Goal: Navigation & Orientation: Find specific page/section

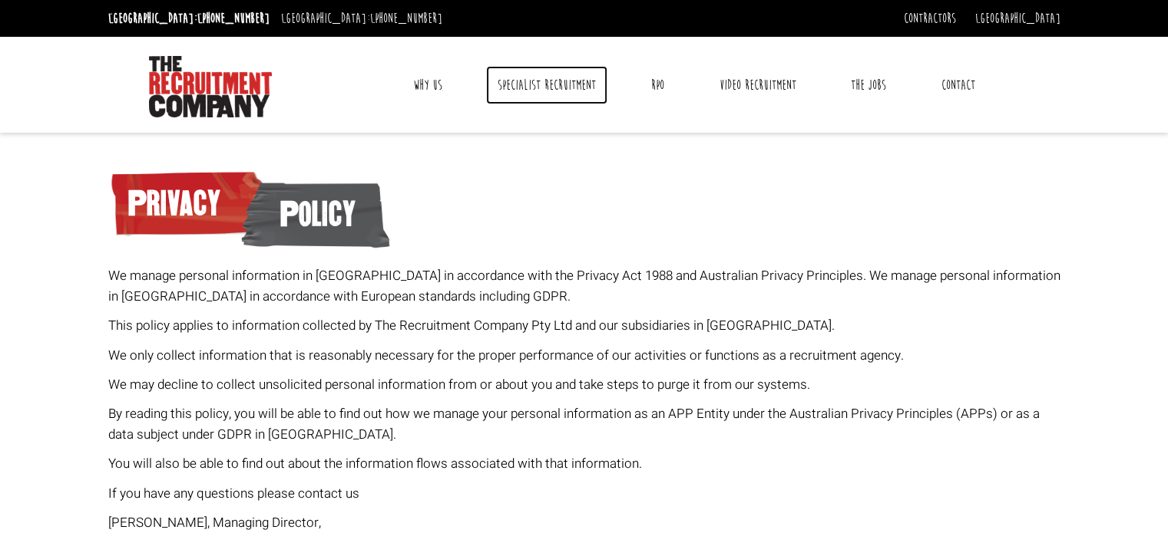
click at [565, 66] on link "Specialist Recruitment" at bounding box center [546, 85] width 121 height 38
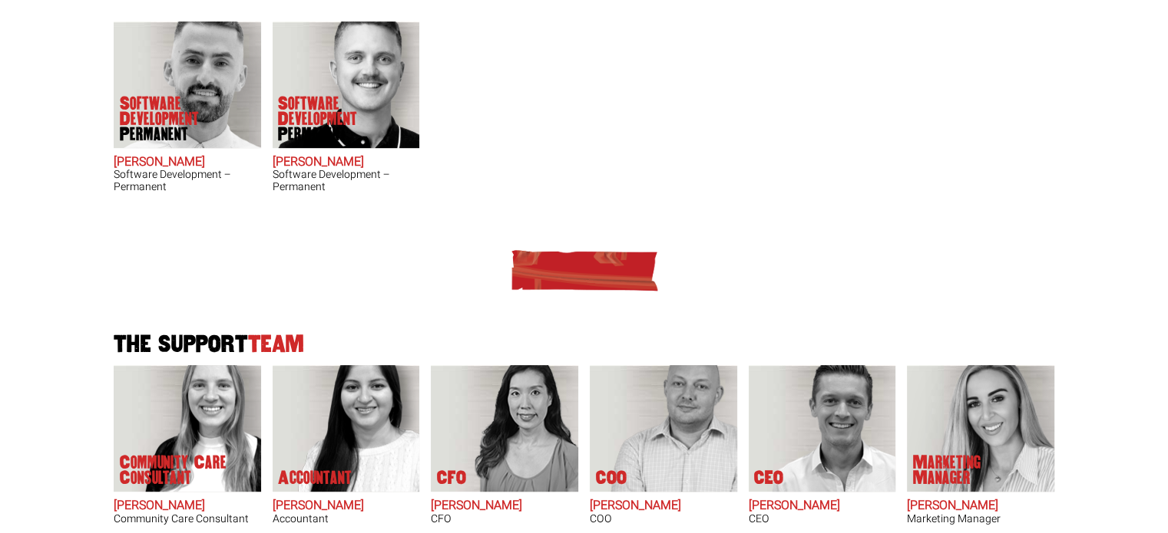
scroll to position [725, 0]
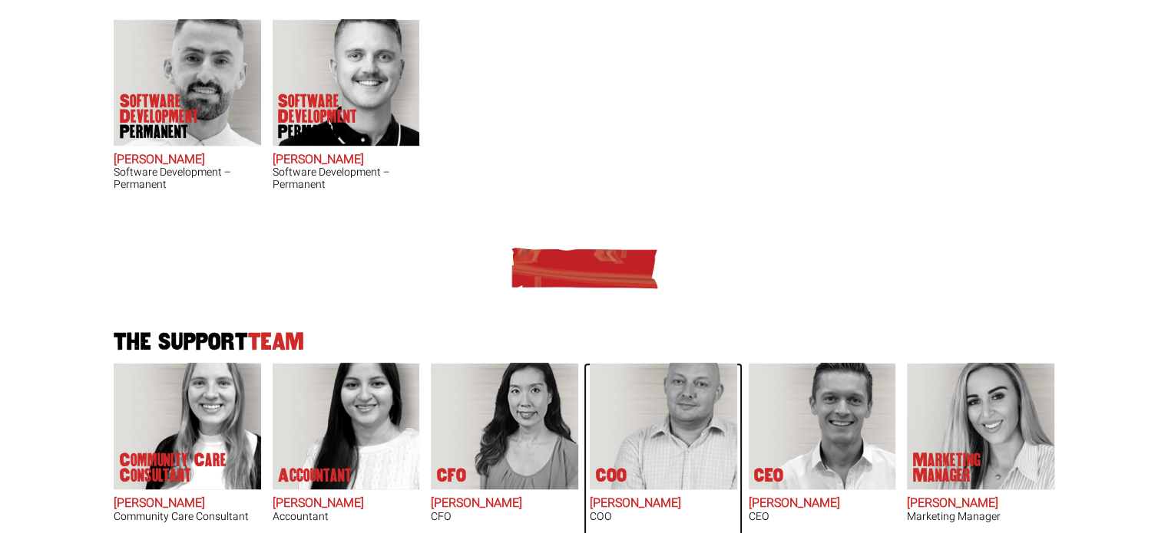
click at [606, 497] on h2 "[PERSON_NAME]" at bounding box center [663, 504] width 147 height 14
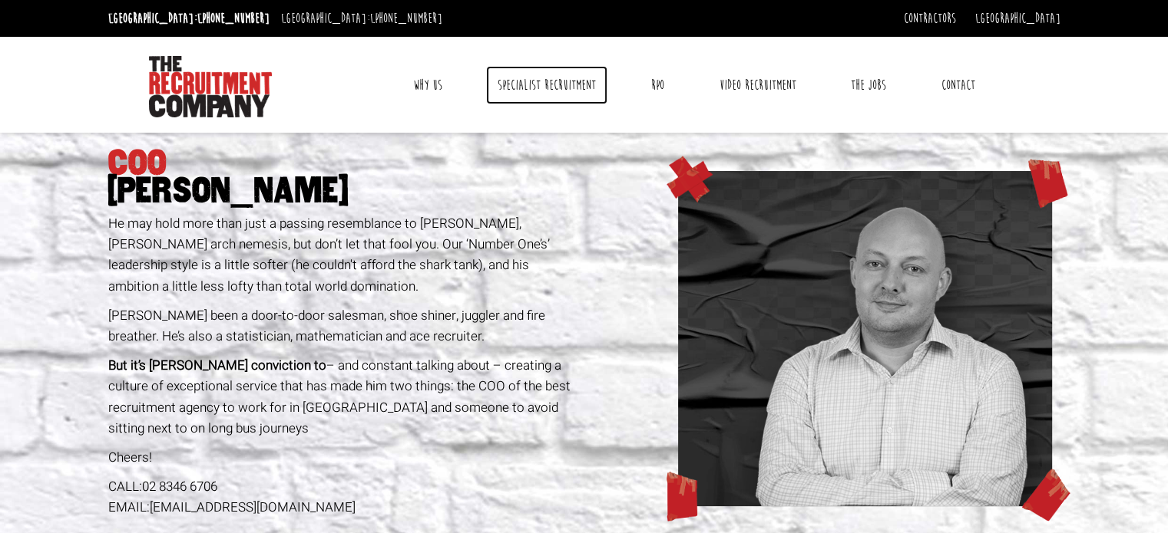
click at [574, 71] on link "Specialist Recruitment" at bounding box center [546, 85] width 121 height 38
